Goal: Register for event/course

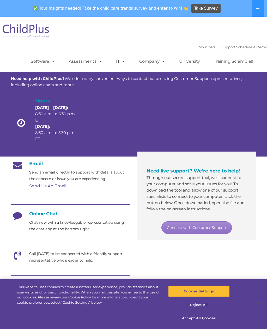
click at [224, 45] on link "Support" at bounding box center [229, 47] width 14 height 4
click at [222, 47] on link "Support" at bounding box center [229, 47] width 14 height 4
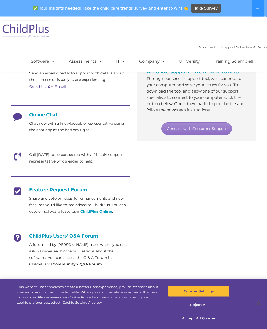
scroll to position [99, 0]
click at [93, 60] on link "Assessments" at bounding box center [86, 61] width 44 height 10
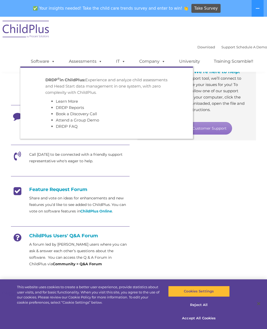
click at [125, 94] on p "DRDP © in ChildPlus: Experience and analyze child assessments and Head Start da…" at bounding box center [106, 86] width 123 height 19
click at [86, 119] on link "Attend a Group Demo" at bounding box center [77, 119] width 43 height 5
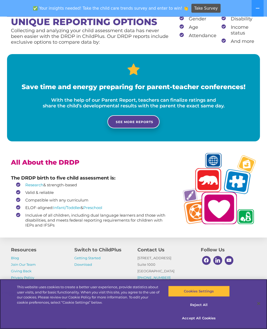
scroll to position [426, 0]
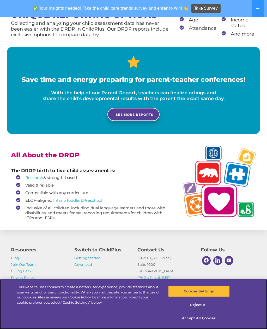
click at [47, 305] on div "This website uses cookies to create a better user experience, provide statistic…" at bounding box center [88, 294] width 143 height 20
click at [44, 325] on div "This website uses cookies to create a better user experience, provide statistic…" at bounding box center [133, 304] width 267 height 50
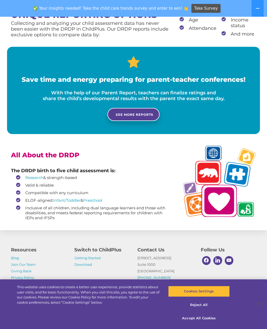
click at [259, 7] on icon at bounding box center [258, 8] width 4 height 4
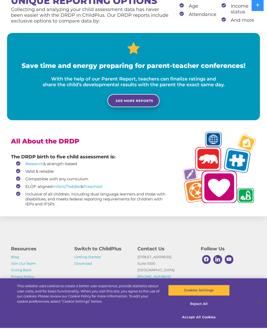
scroll to position [410, 0]
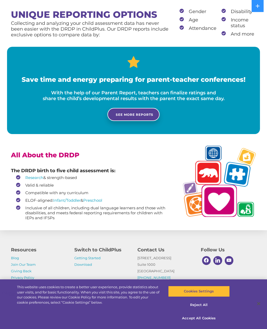
click at [259, 6] on icon at bounding box center [258, 6] width 4 height 4
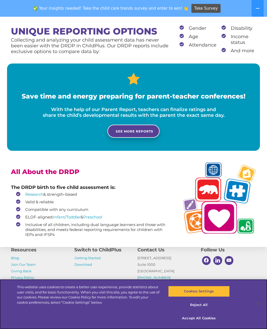
click at [205, 310] on button "Reject All" at bounding box center [199, 304] width 62 height 11
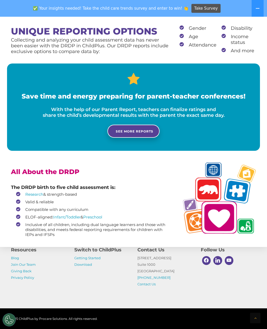
scroll to position [426, 0]
